Goal: Information Seeking & Learning: Learn about a topic

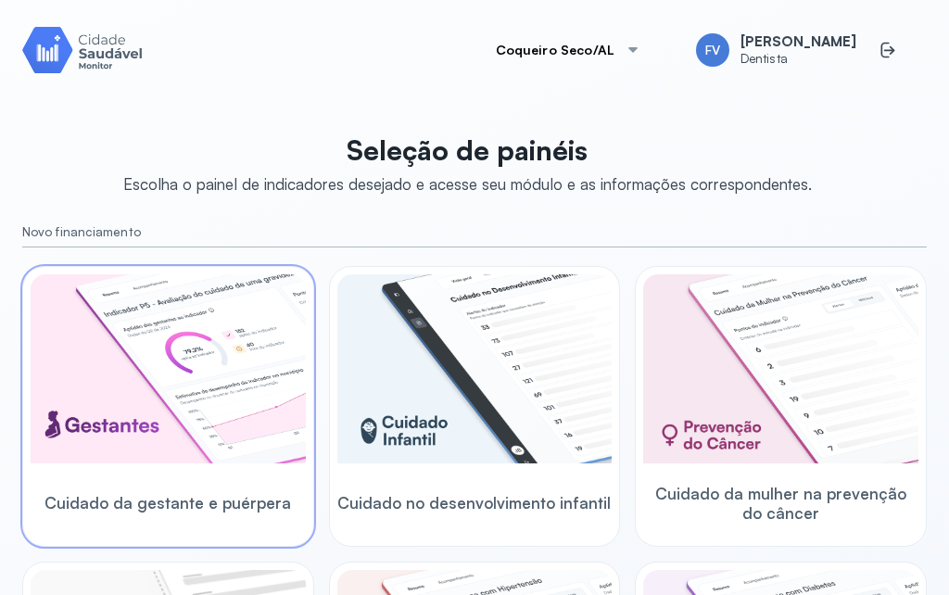
click at [227, 373] on img at bounding box center [168, 368] width 275 height 189
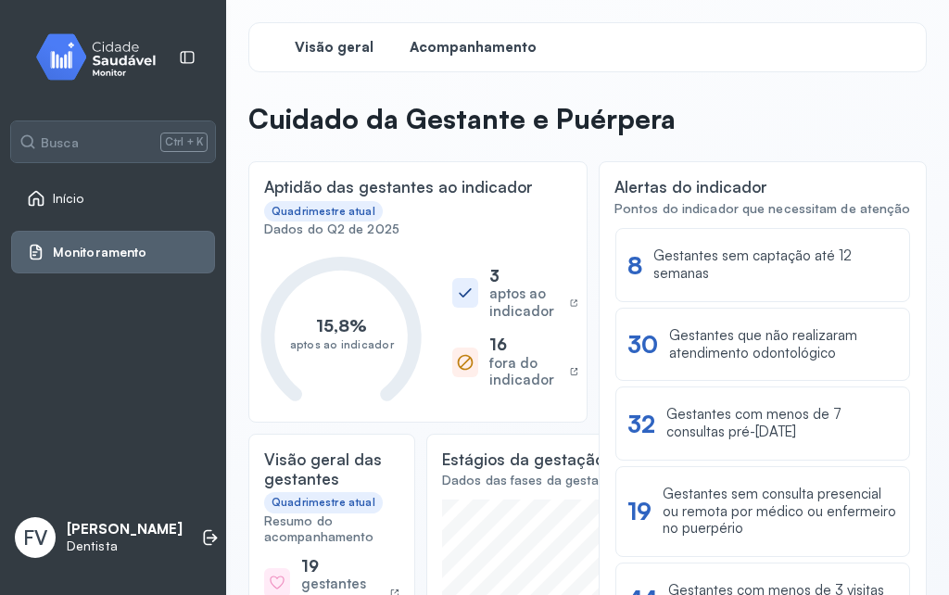
click at [460, 32] on div "Acompanhamento" at bounding box center [472, 47] width 139 height 33
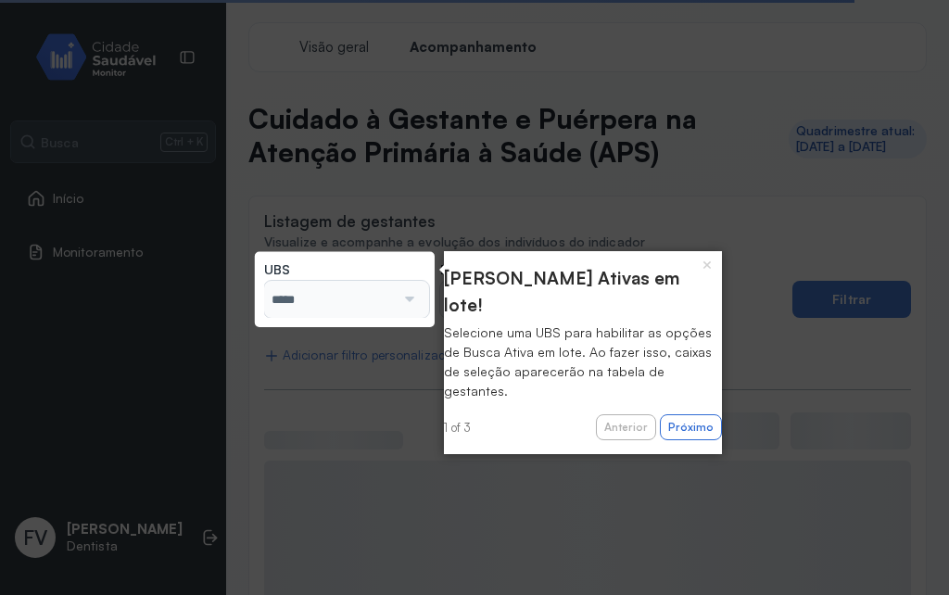
click at [405, 301] on div at bounding box center [406, 299] width 23 height 37
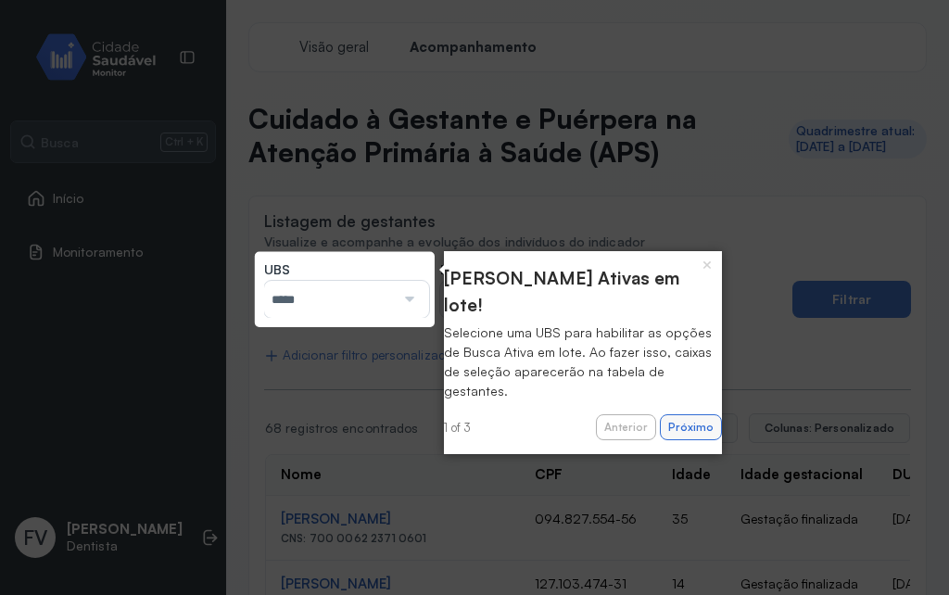
click at [667, 414] on button "Próximo" at bounding box center [691, 427] width 62 height 26
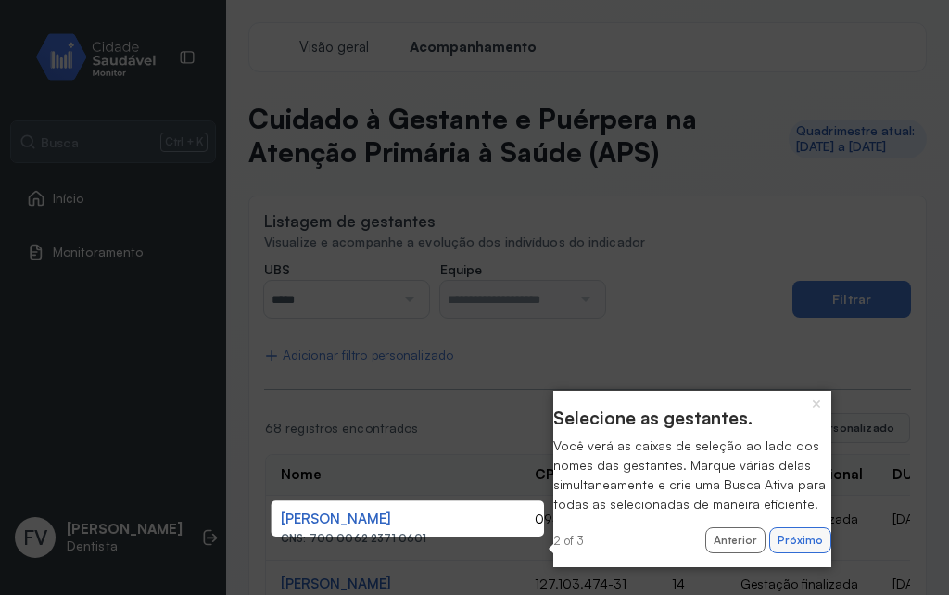
click at [777, 553] on button "Próximo" at bounding box center [800, 541] width 62 height 26
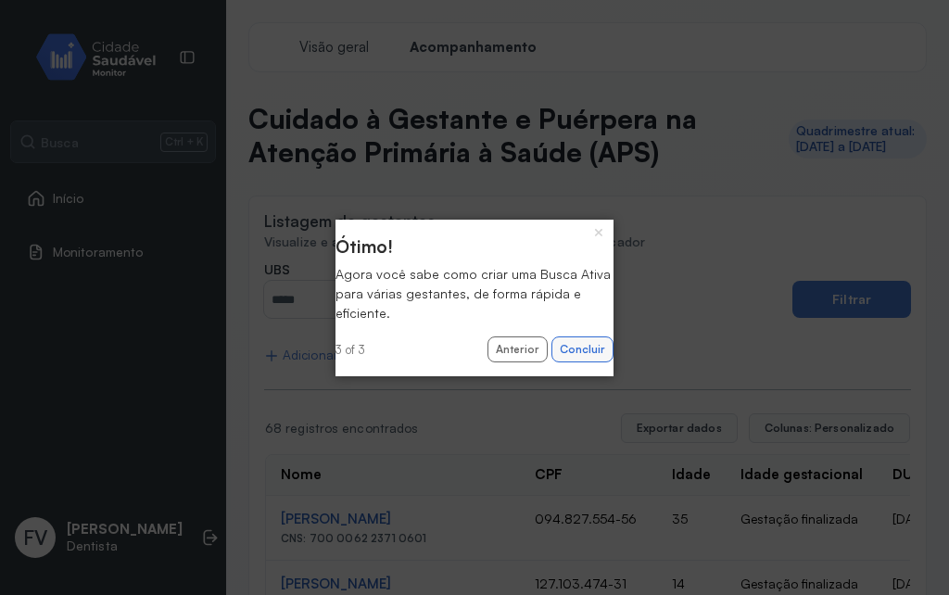
click at [586, 350] on button "Concluir" at bounding box center [583, 350] width 62 height 26
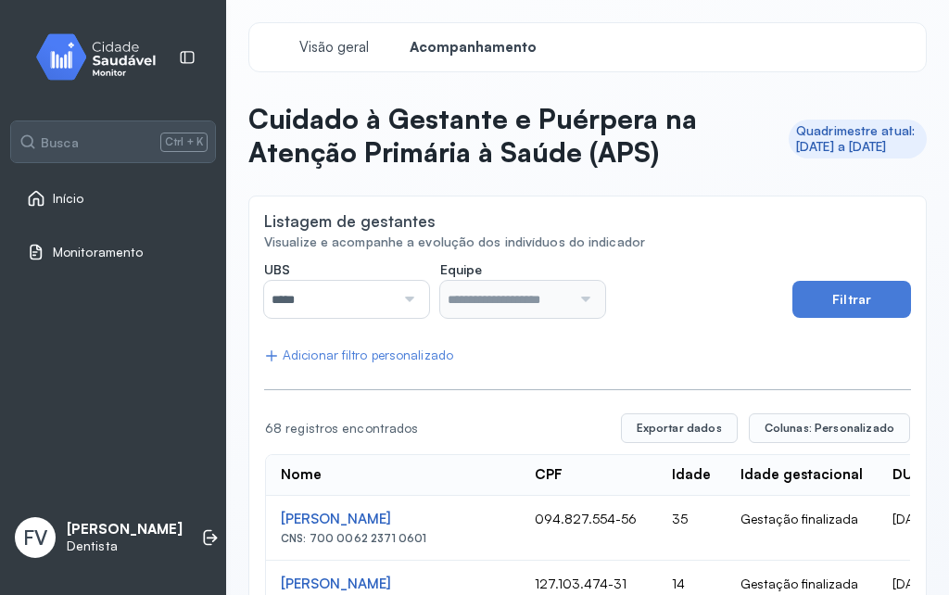
click at [571, 296] on div at bounding box center [582, 299] width 23 height 37
click at [335, 52] on span "Visão geral" at bounding box center [334, 48] width 79 height 18
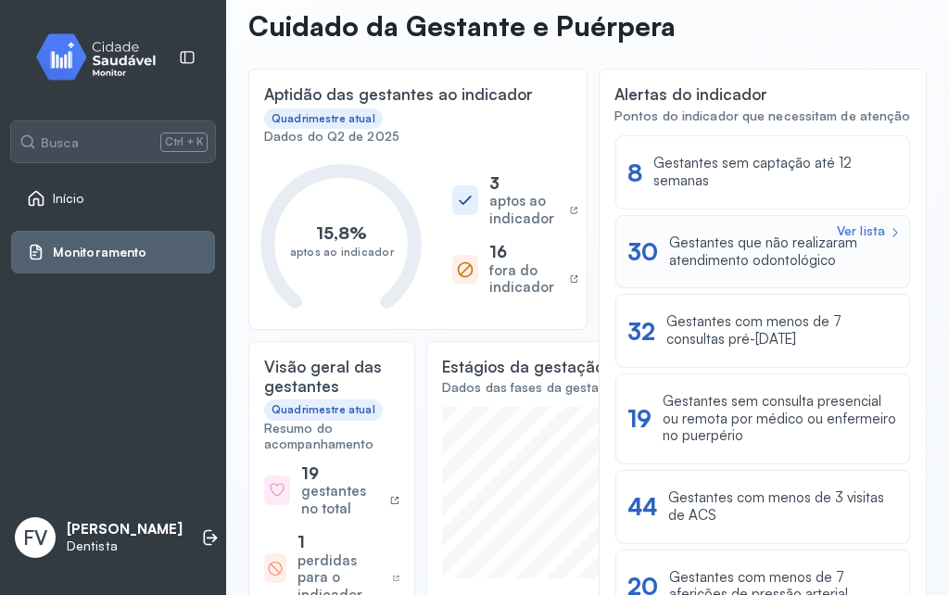
click at [712, 257] on div "Gestantes que não realizaram atendimento odontológico" at bounding box center [783, 252] width 229 height 35
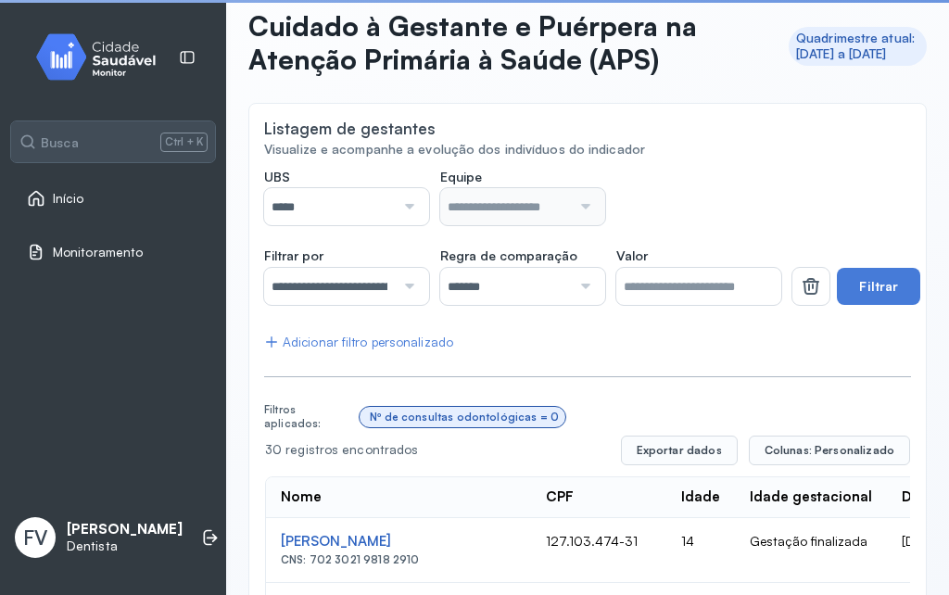
click at [405, 205] on div at bounding box center [406, 206] width 23 height 37
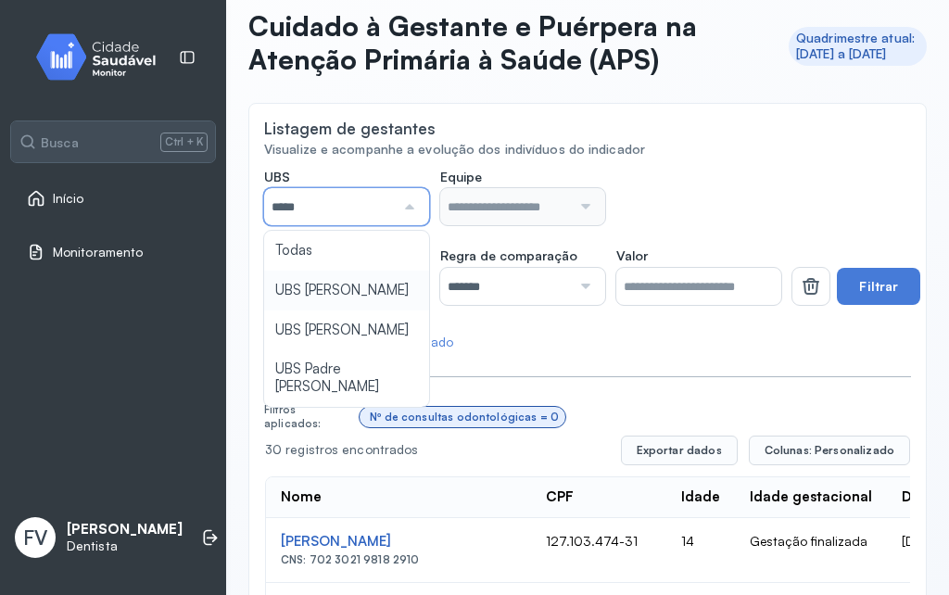
type input "*****"
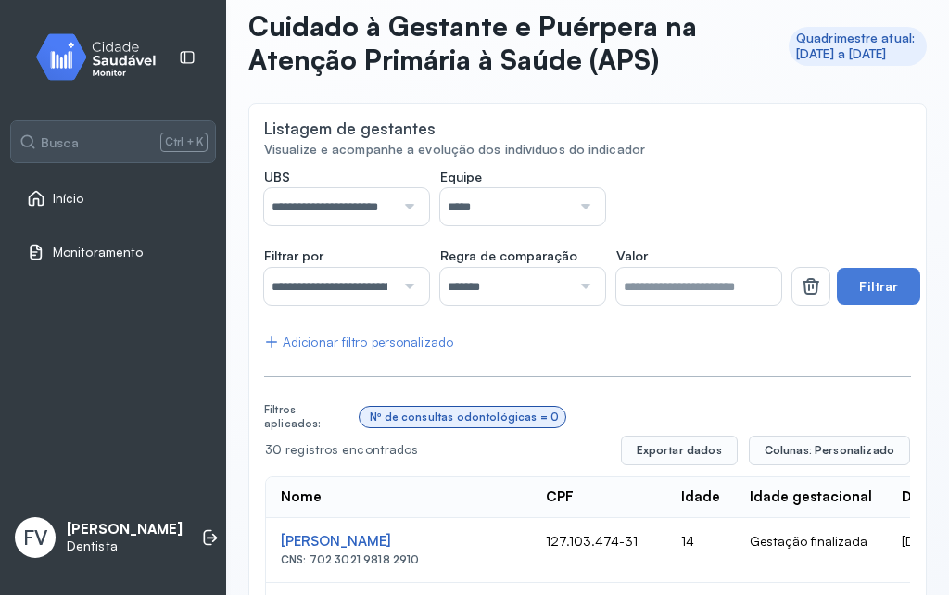
click at [571, 210] on div at bounding box center [582, 206] width 23 height 37
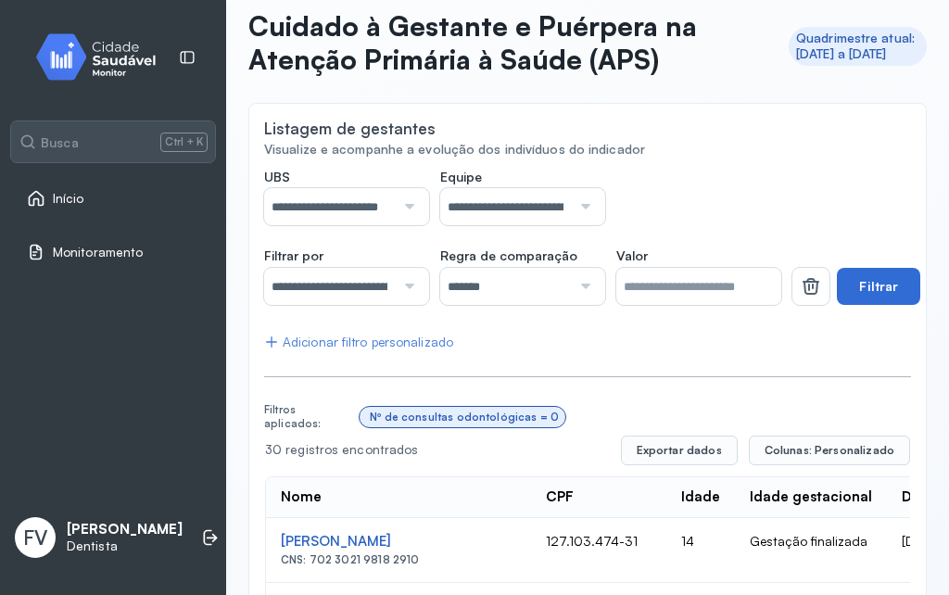
click at [872, 290] on button "Filtrar" at bounding box center [878, 286] width 83 height 37
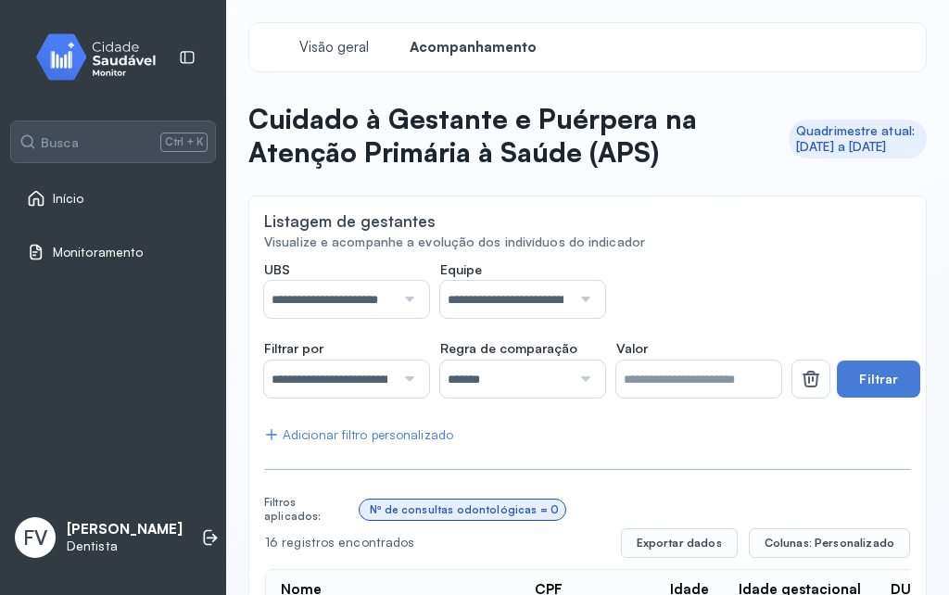
click at [92, 248] on span "Monitoramento" at bounding box center [98, 253] width 90 height 16
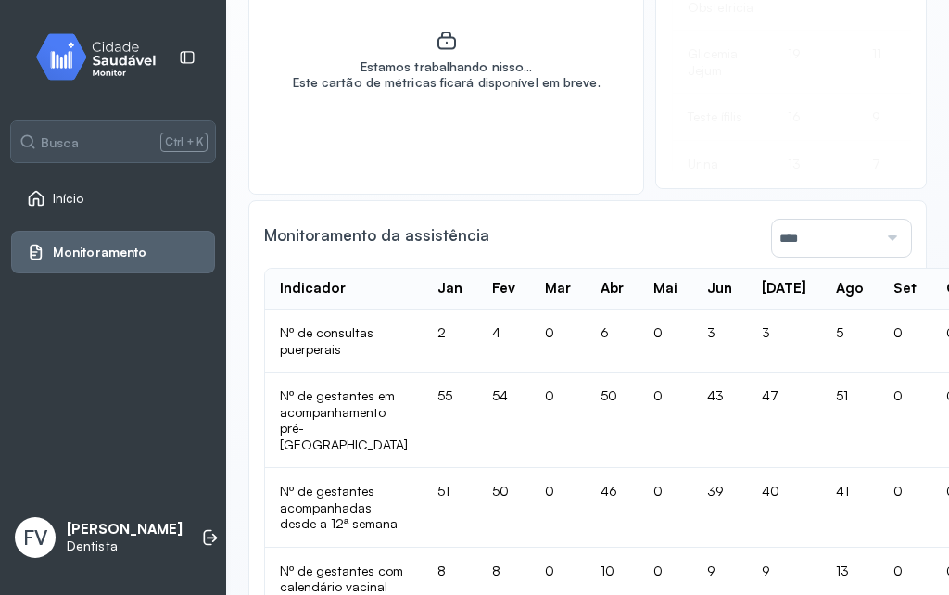
scroll to position [1205, 0]
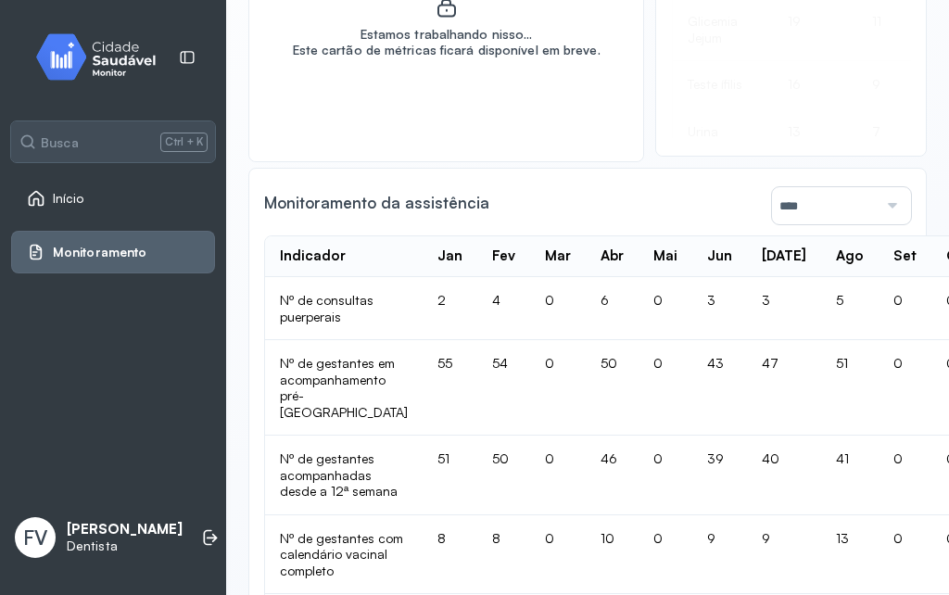
click at [128, 205] on link "Início" at bounding box center [113, 198] width 172 height 19
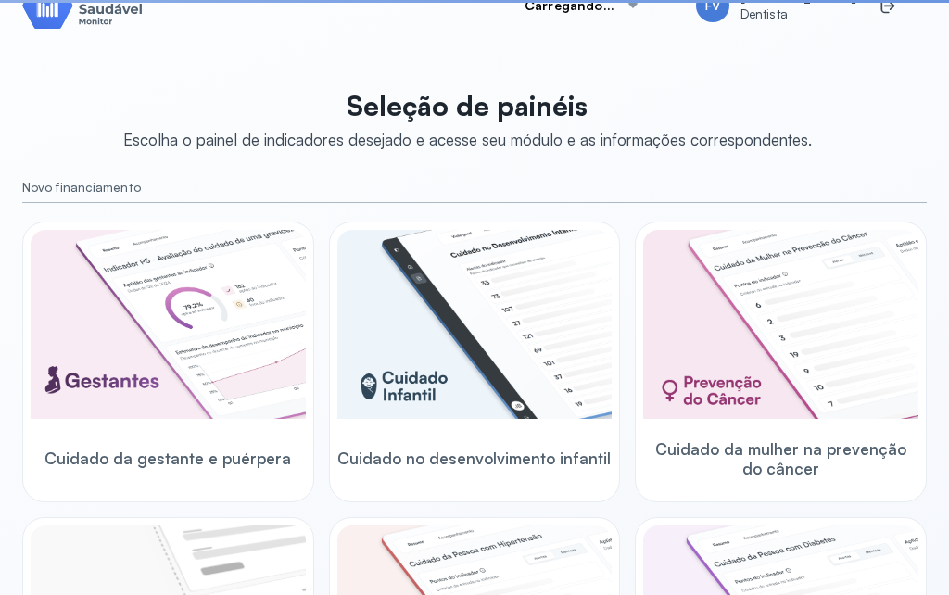
scroll to position [1192, 0]
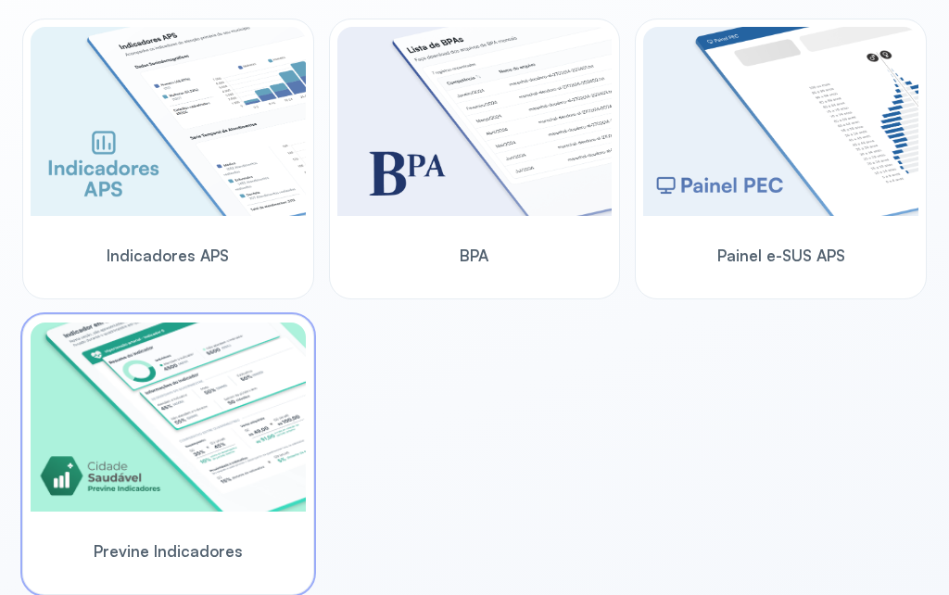
click at [218, 342] on img at bounding box center [168, 417] width 275 height 189
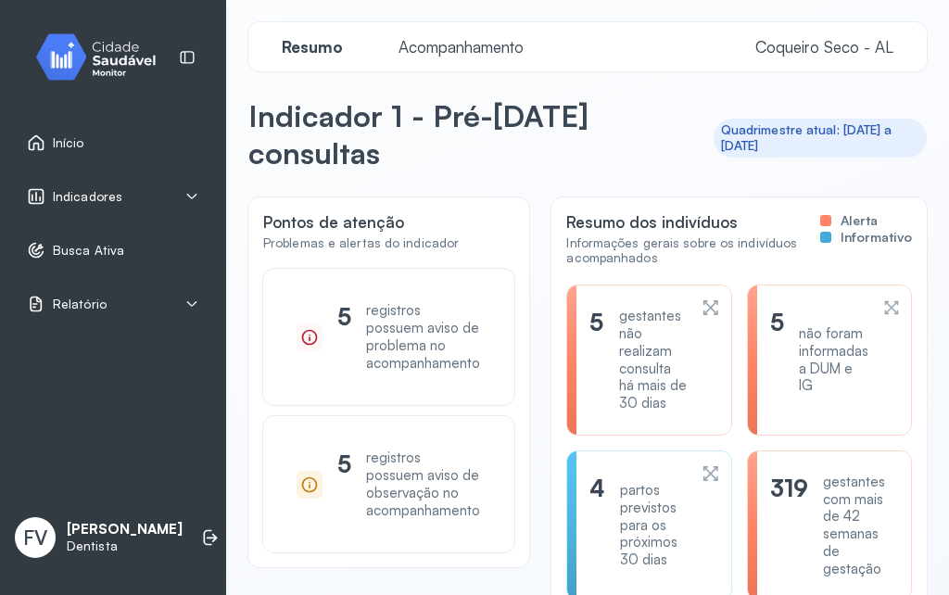
click at [182, 202] on div "Indicadores" at bounding box center [113, 196] width 172 height 19
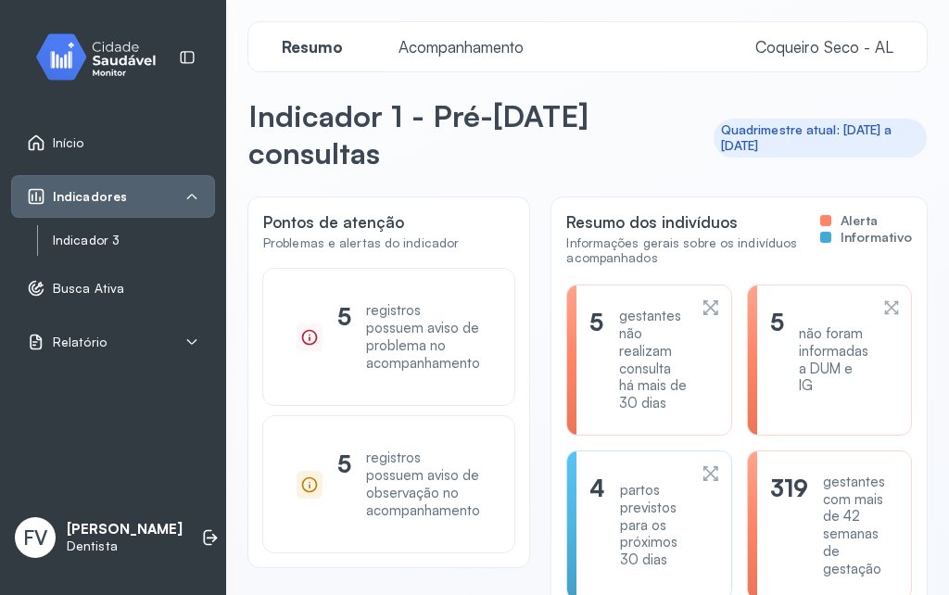
click at [117, 239] on link "Indicador 3" at bounding box center [134, 241] width 162 height 16
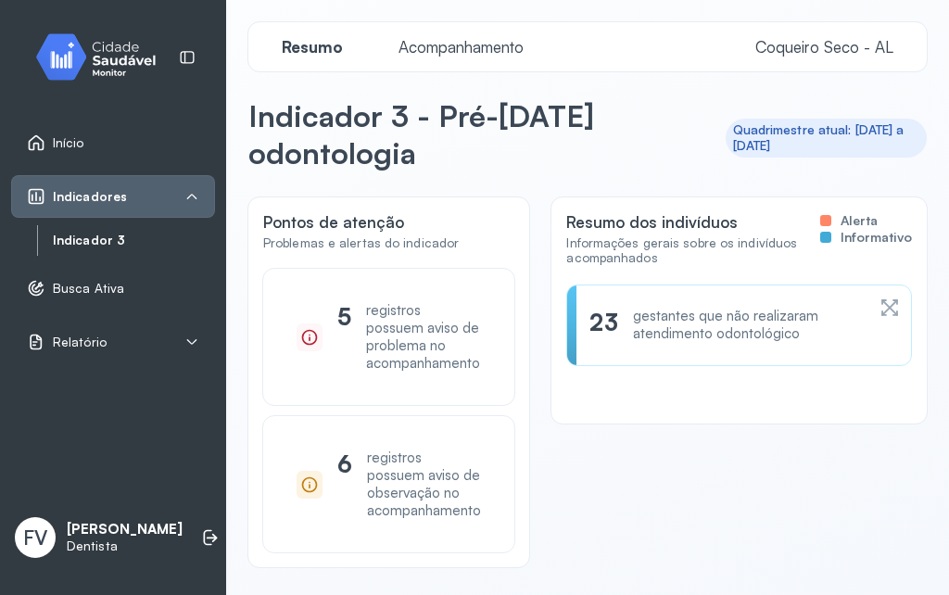
click at [101, 158] on div "Início" at bounding box center [113, 142] width 204 height 43
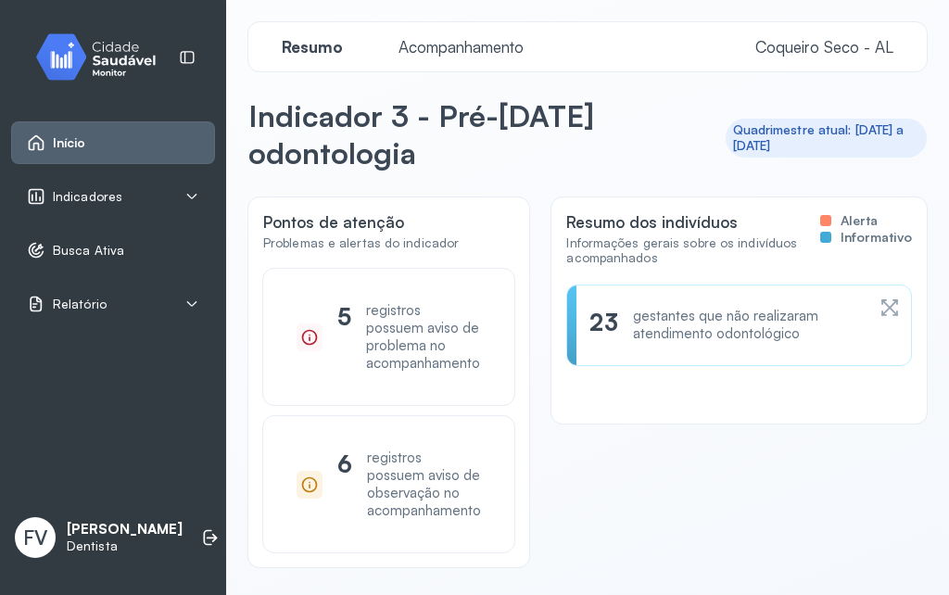
click at [82, 148] on span "Início" at bounding box center [69, 143] width 33 height 16
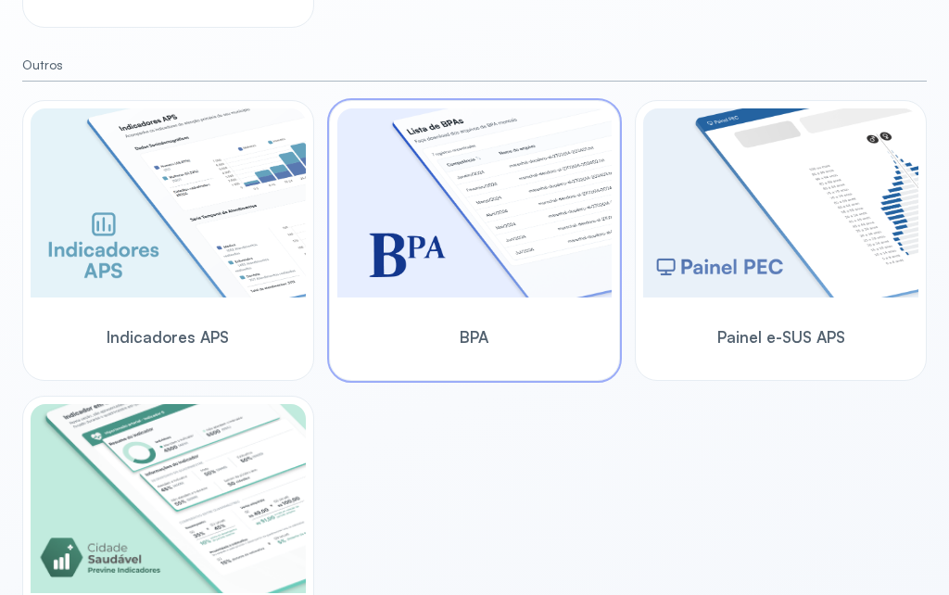
scroll to position [1112, 0]
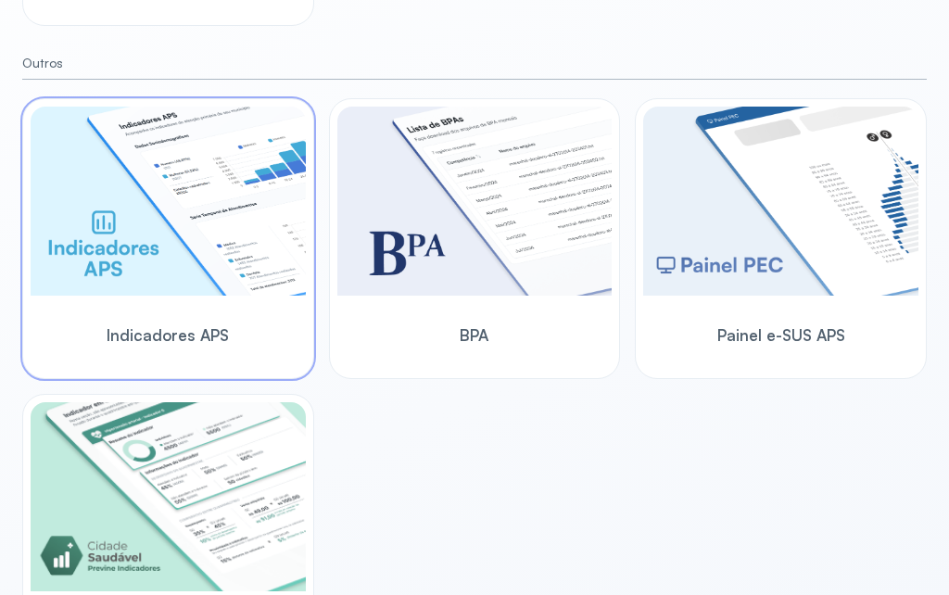
click at [179, 231] on img at bounding box center [168, 201] width 275 height 189
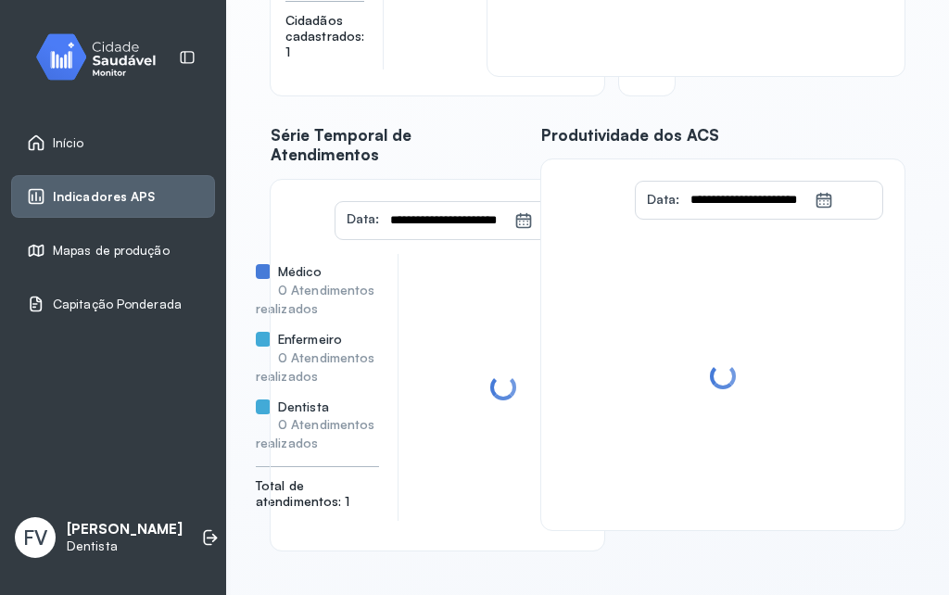
scroll to position [478, 0]
